Goal: Check status: Check status

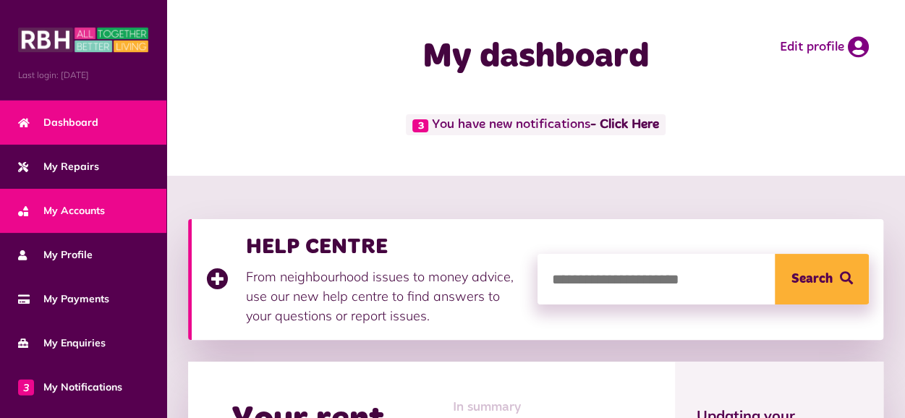
click at [93, 217] on link "My Accounts" at bounding box center [83, 211] width 166 height 44
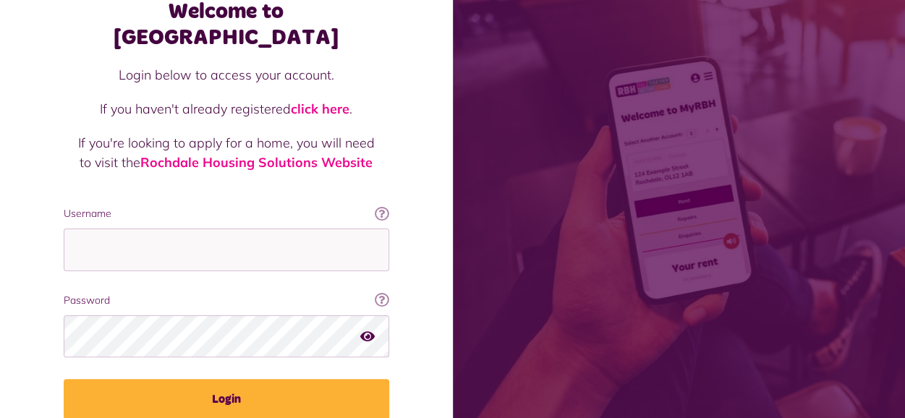
scroll to position [89, 0]
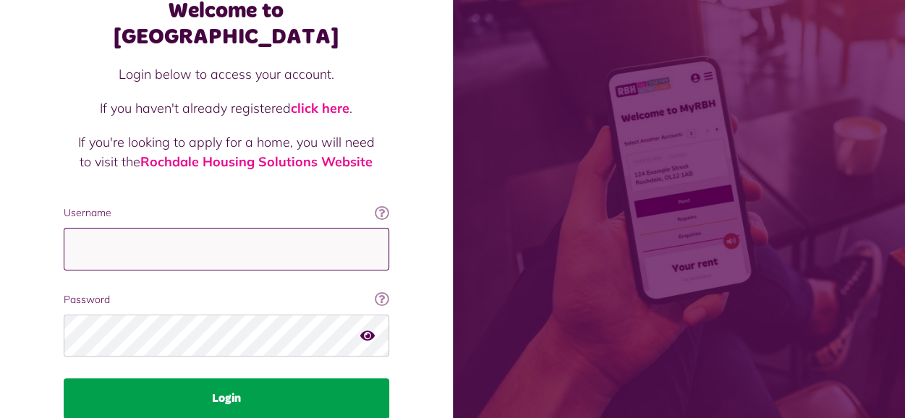
type input "**********"
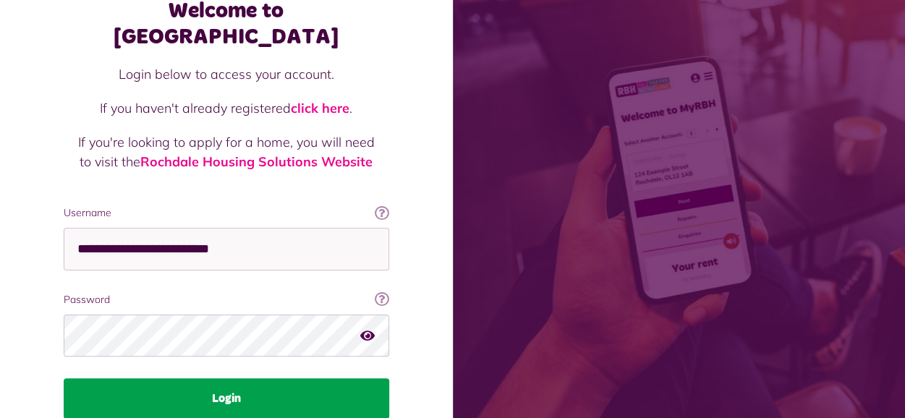
click at [316, 378] on button "Login" at bounding box center [226, 398] width 325 height 40
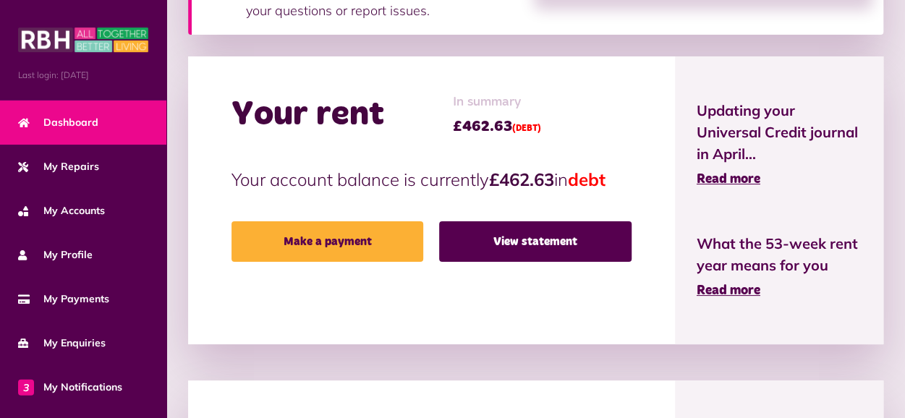
scroll to position [307, 0]
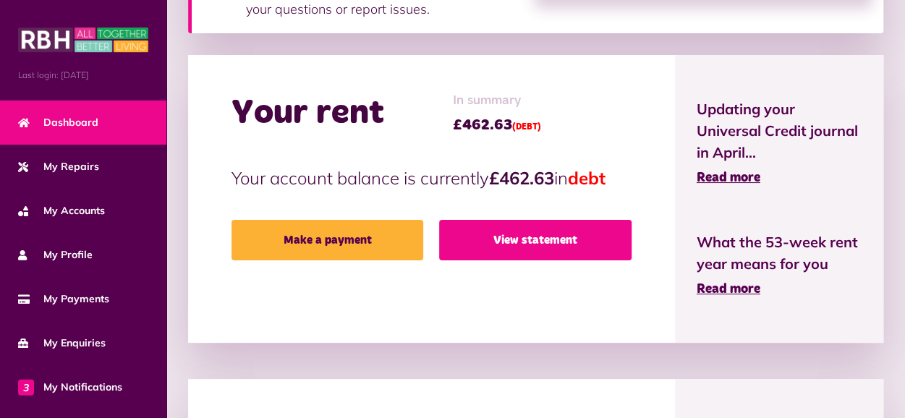
click at [515, 223] on link "View statement" at bounding box center [535, 240] width 192 height 40
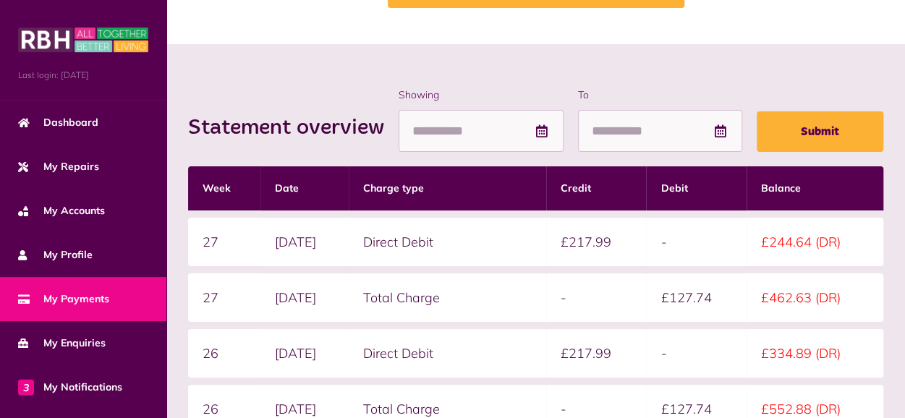
scroll to position [126, 0]
